Goal: Task Accomplishment & Management: Manage account settings

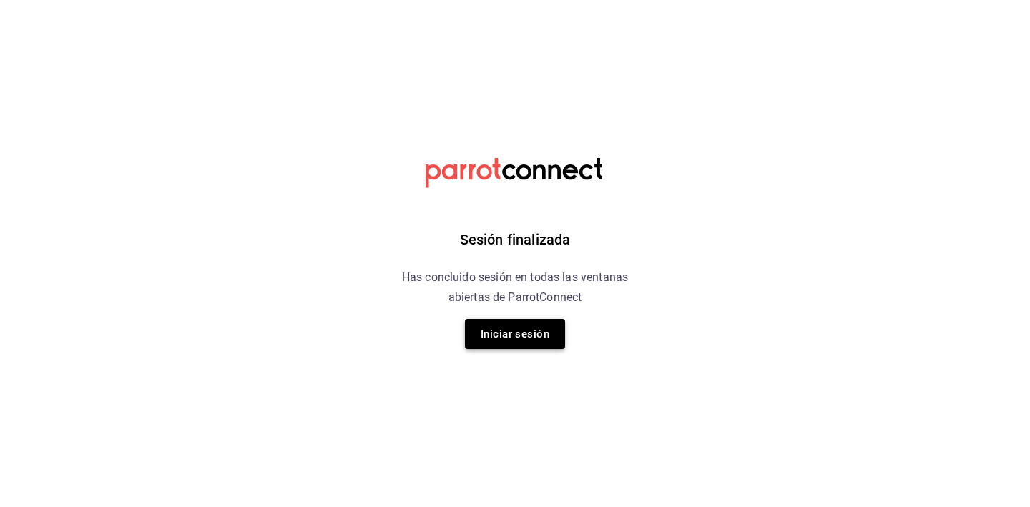
click at [490, 336] on button "Iniciar sesión" at bounding box center [515, 334] width 100 height 30
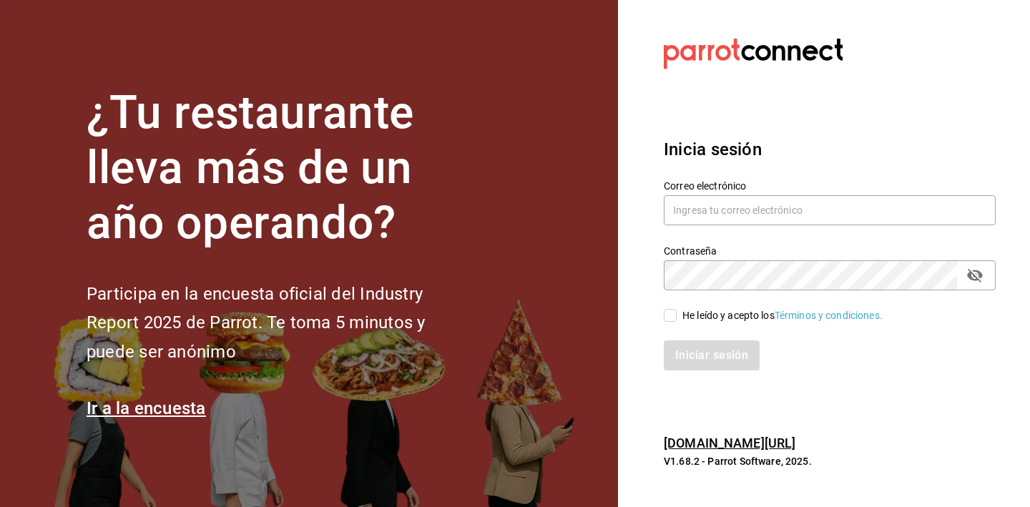
click at [813, 172] on div "Correo electrónico" at bounding box center [821, 194] width 349 height 65
click at [775, 194] on div "Correo electrónico" at bounding box center [830, 204] width 332 height 48
click at [774, 201] on input "text" at bounding box center [830, 210] width 332 height 30
paste input "[EMAIL_ADDRESS][DOMAIN_NAME]"
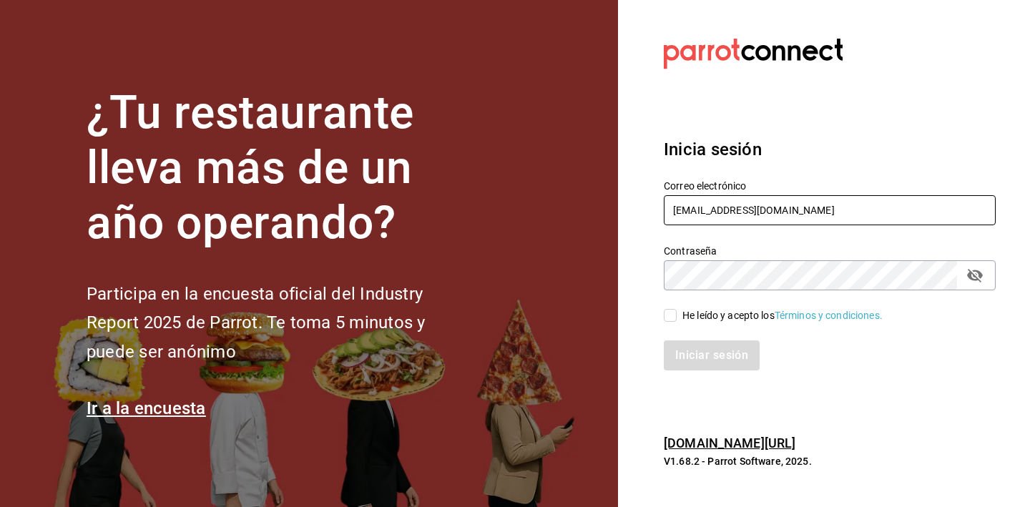
type input "[EMAIL_ADDRESS][DOMAIN_NAME]"
click at [743, 313] on div "He leído y acepto los Términos y condiciones." at bounding box center [782, 315] width 200 height 15
click at [677, 313] on input "He leído y acepto los Términos y condiciones." at bounding box center [670, 315] width 13 height 13
checkbox input "true"
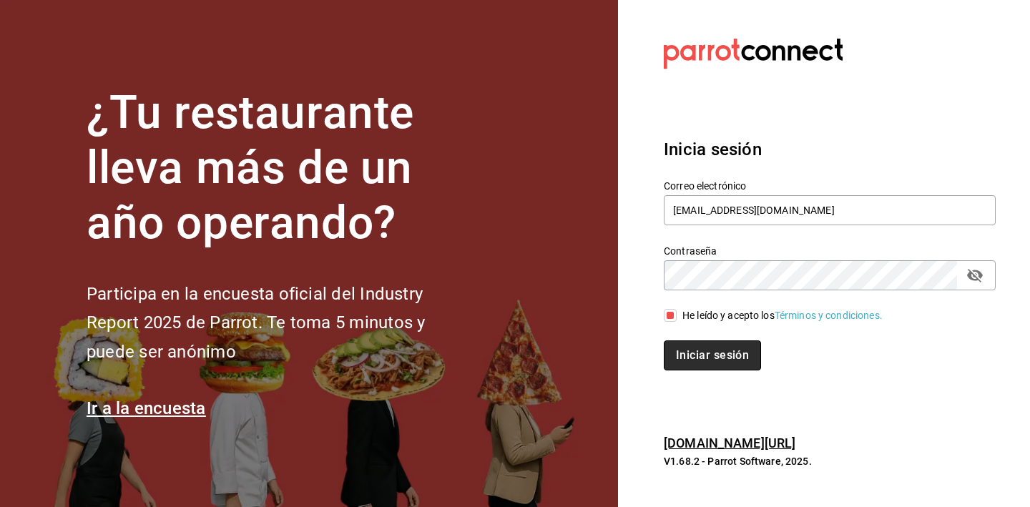
click at [699, 355] on button "Iniciar sesión" at bounding box center [712, 356] width 97 height 30
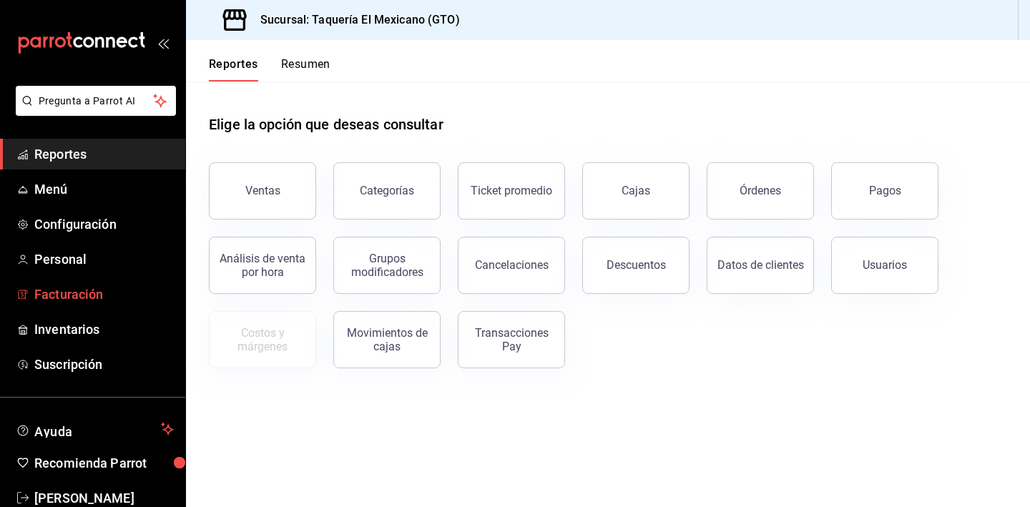
click at [101, 295] on span "Facturación" at bounding box center [103, 294] width 139 height 19
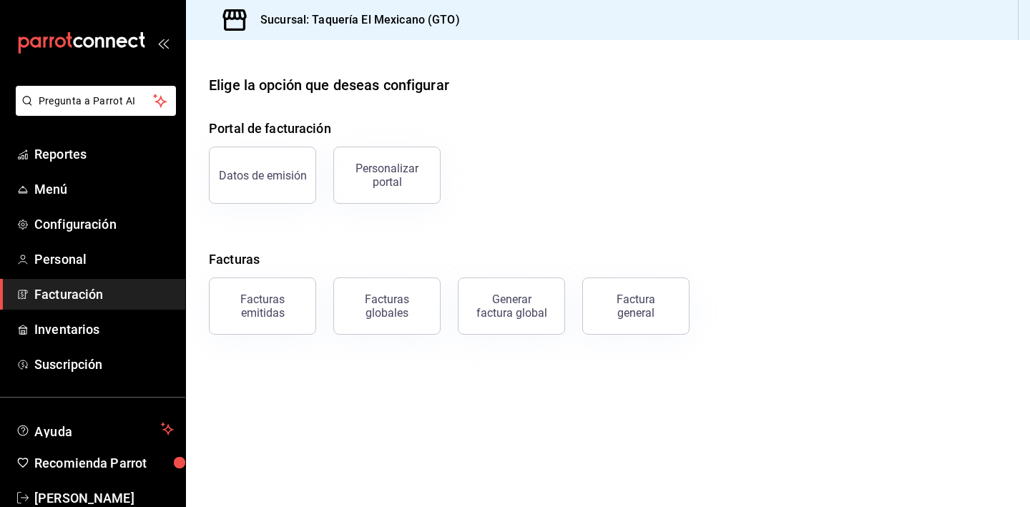
click at [244, 338] on main "Elige la opción que deseas configurar Portal de facturación Datos de emisión Pe…" at bounding box center [608, 273] width 844 height 467
click at [250, 331] on button "Facturas emitidas" at bounding box center [262, 306] width 107 height 57
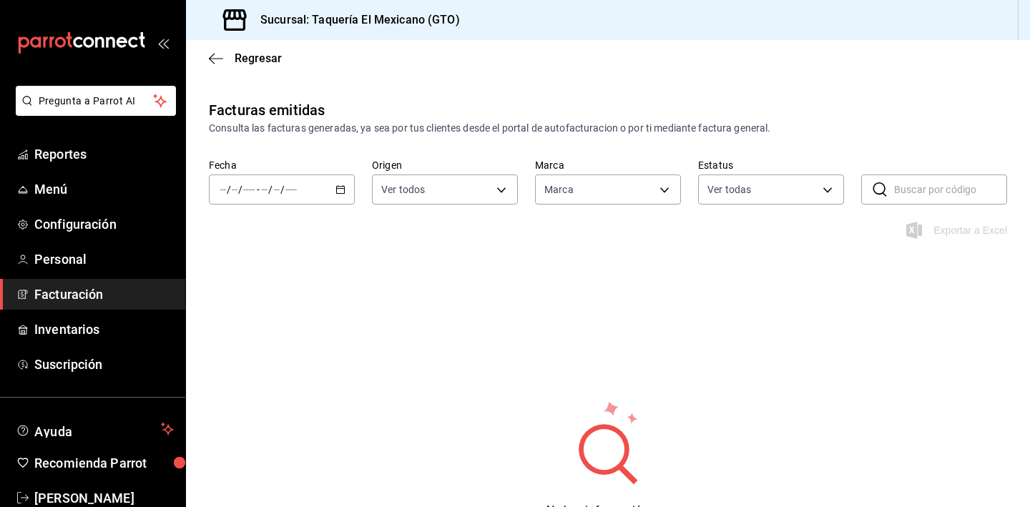
type input "50c3a26e-f452-4de6-9f1d-551e670b8464"
click at [298, 193] on div "/ / - / /" at bounding box center [282, 190] width 146 height 30
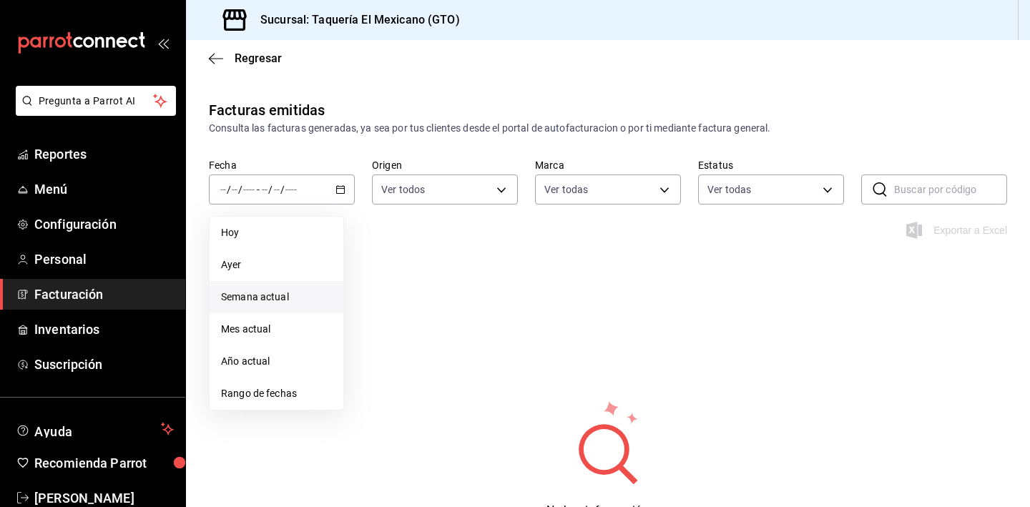
click at [255, 288] on li "Semana actual" at bounding box center [277, 297] width 134 height 32
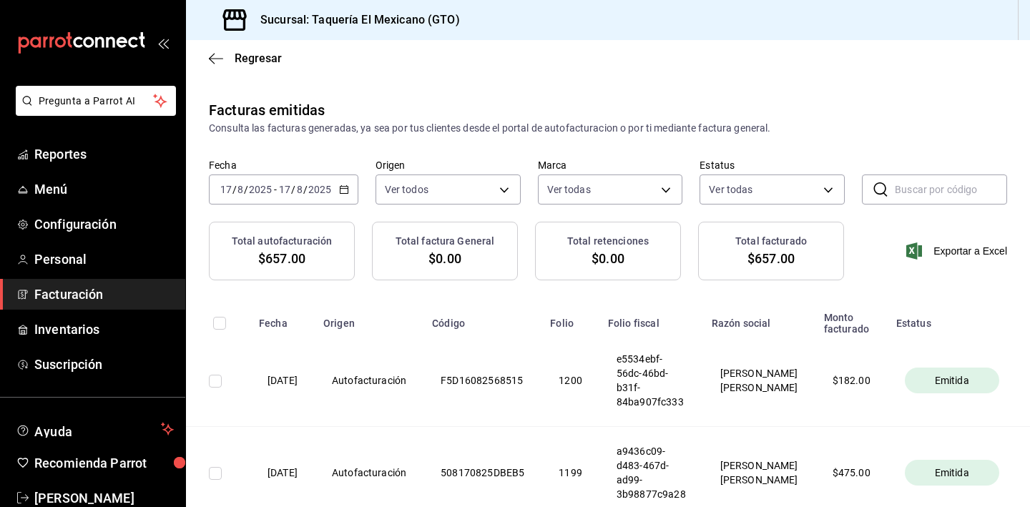
scroll to position [32, 0]
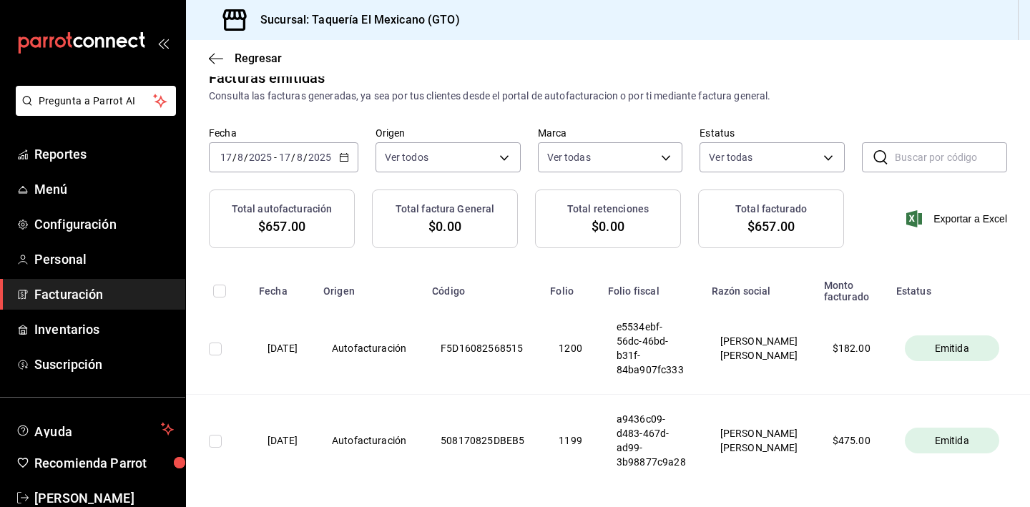
click at [274, 165] on div "2025-08-17 17 / 8 / 2025 - 2025-08-17 17 / 8 / 2025" at bounding box center [284, 157] width 150 height 30
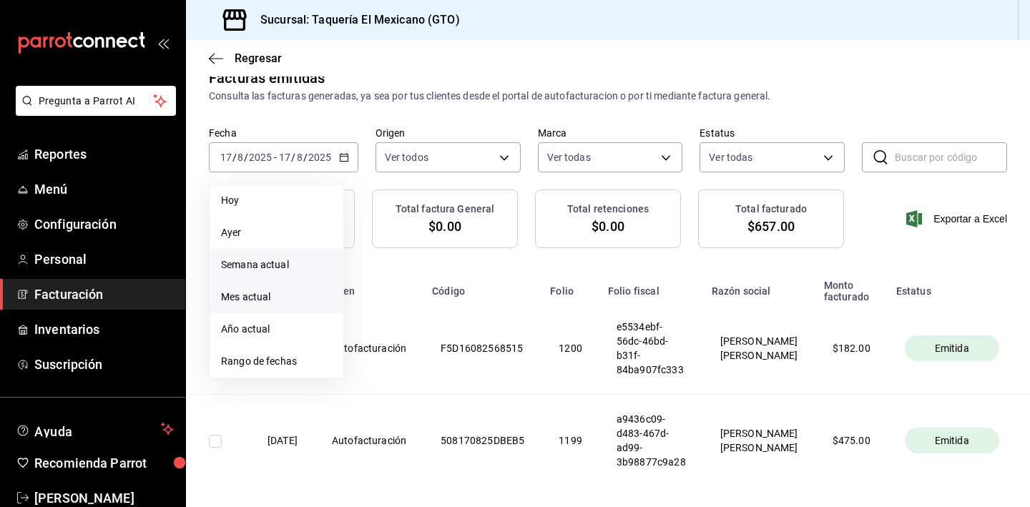
click at [262, 297] on span "Mes actual" at bounding box center [276, 297] width 111 height 15
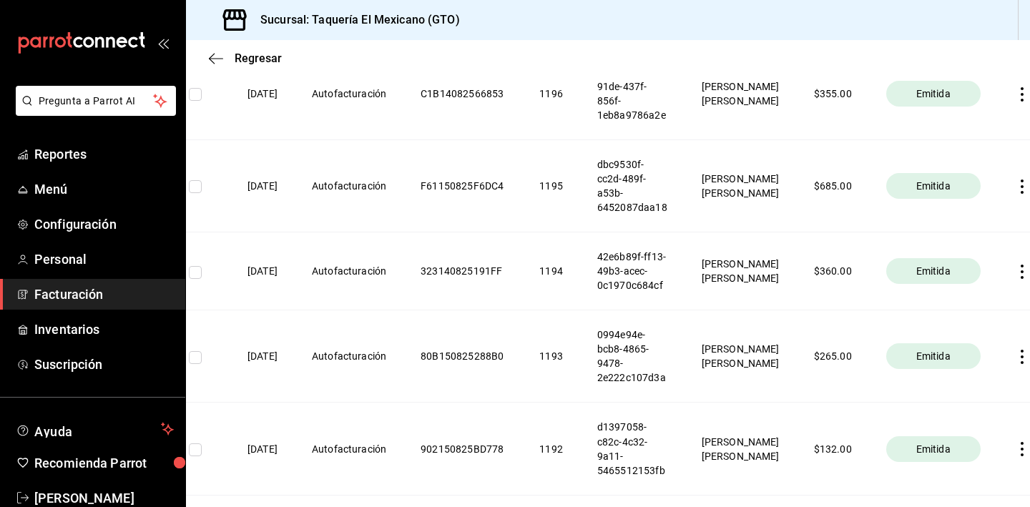
scroll to position [0, 31]
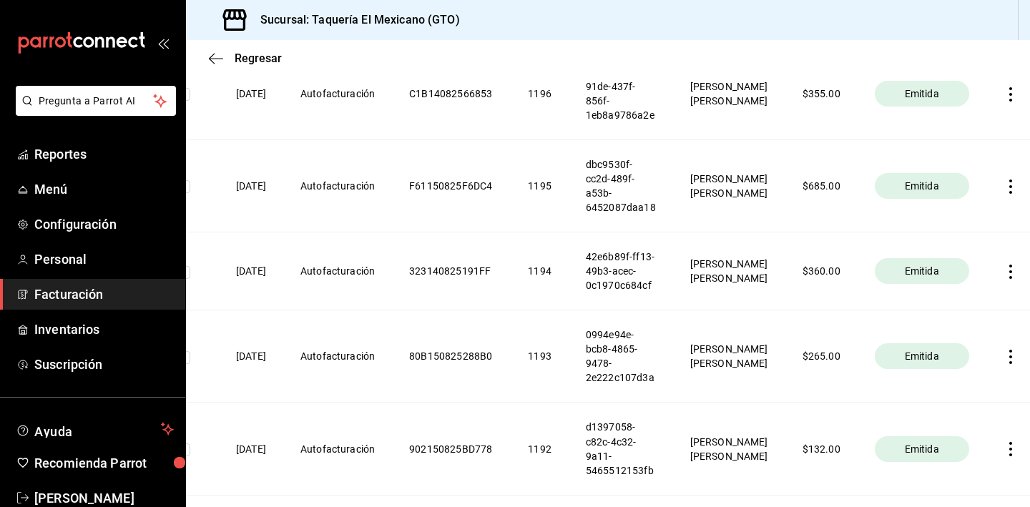
click at [1004, 188] on icon "button" at bounding box center [1011, 187] width 14 height 14
click at [959, 147] on div "Descargar PDF" at bounding box center [955, 152] width 69 height 11
